Goal: Information Seeking & Learning: Understand process/instructions

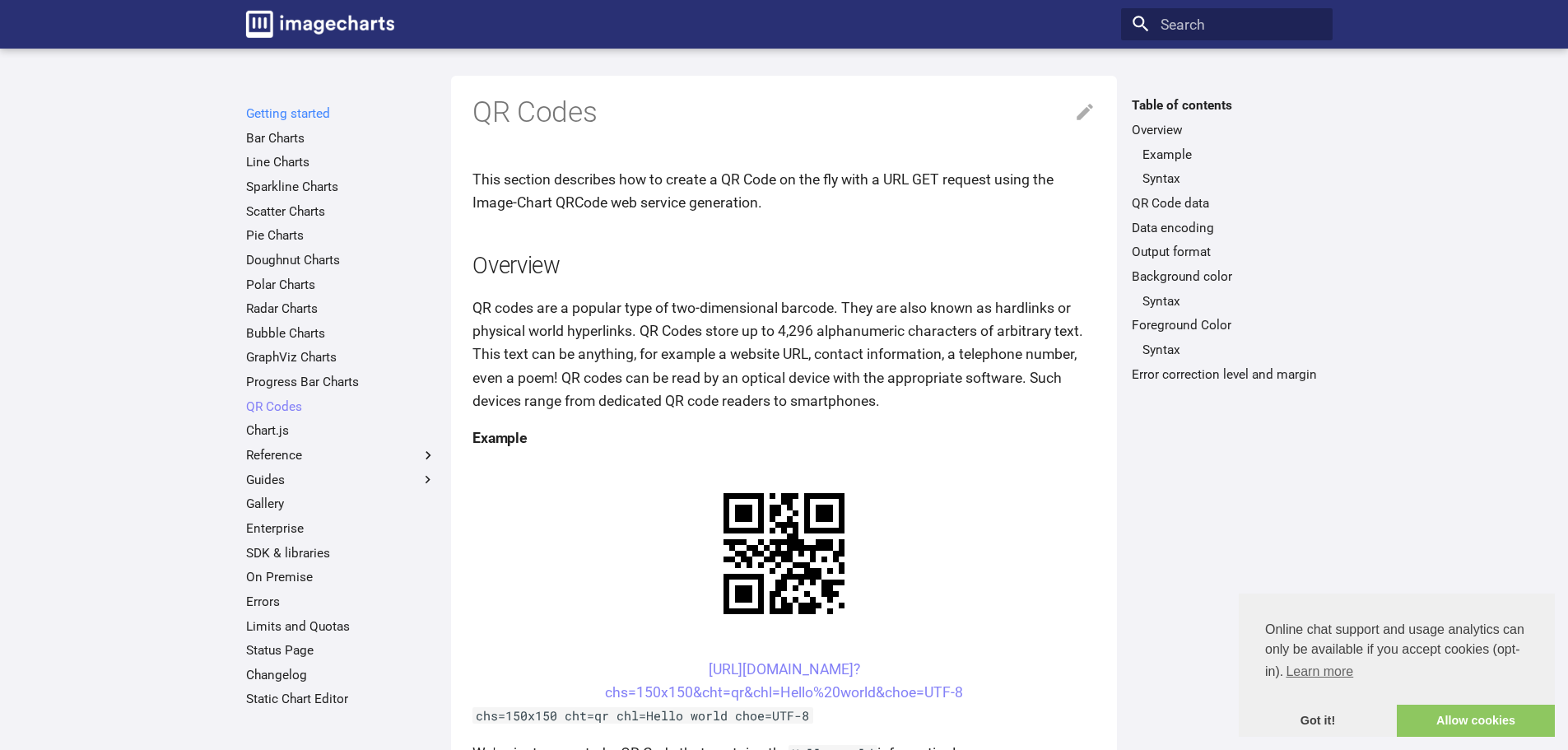
click at [306, 112] on link "Getting started" at bounding box center [341, 113] width 190 height 16
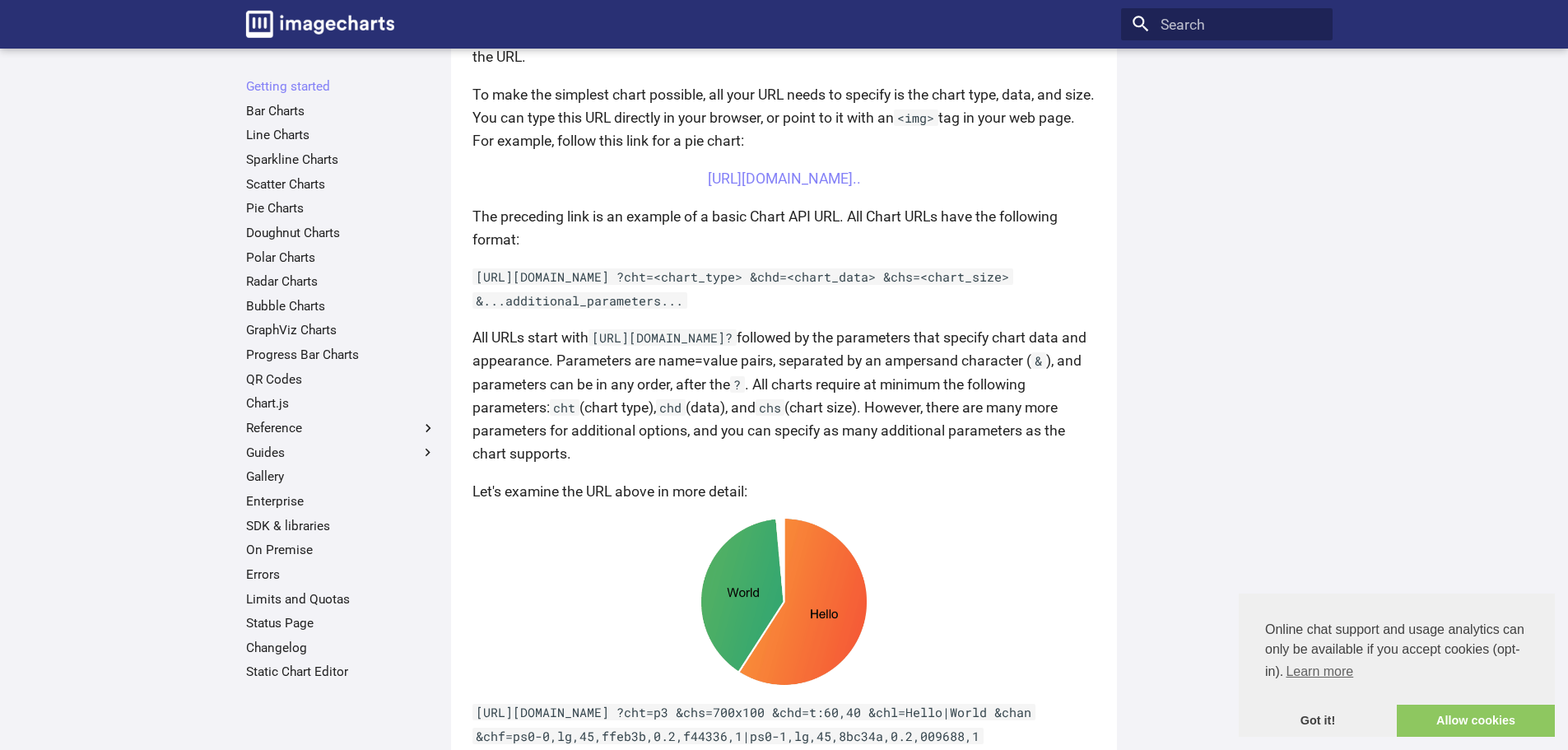
scroll to position [358, 0]
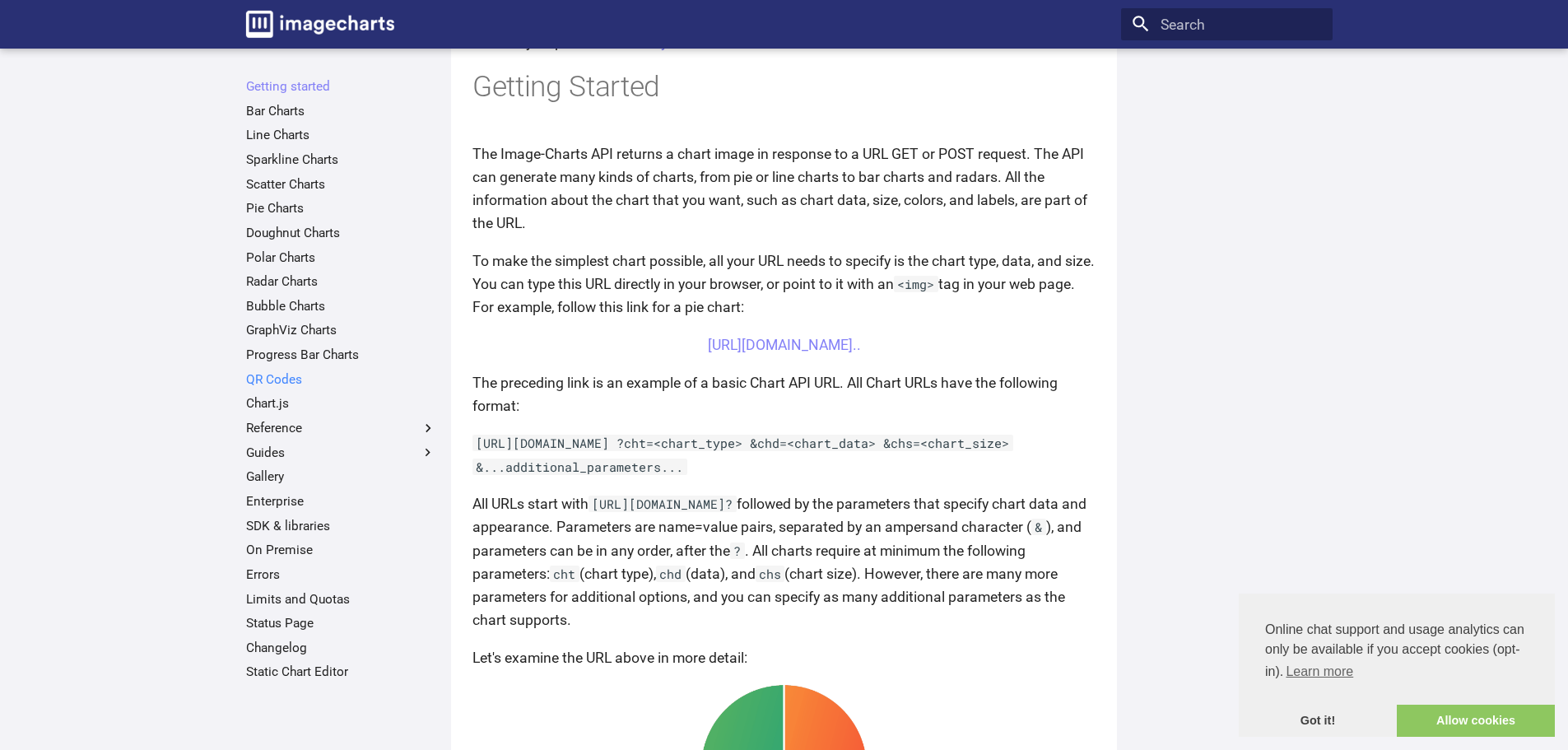
click at [265, 380] on link "QR Codes" at bounding box center [341, 379] width 190 height 16
